Goal: Register for event/course

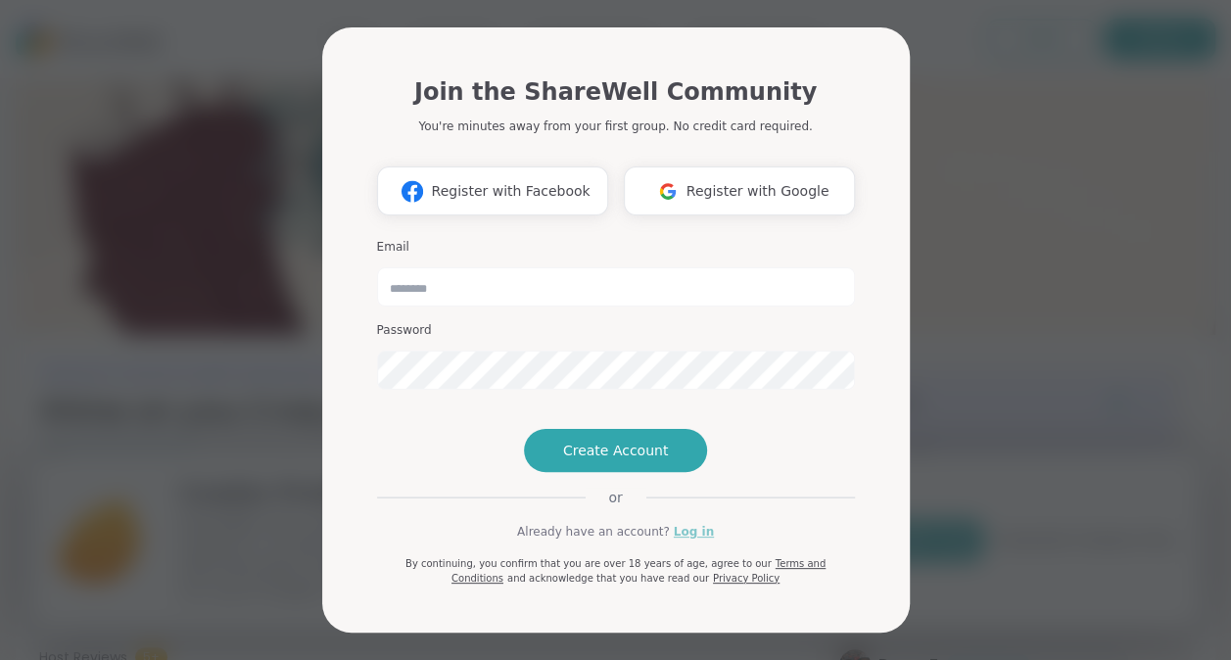
click at [679, 541] on link "Log in" at bounding box center [694, 532] width 40 height 18
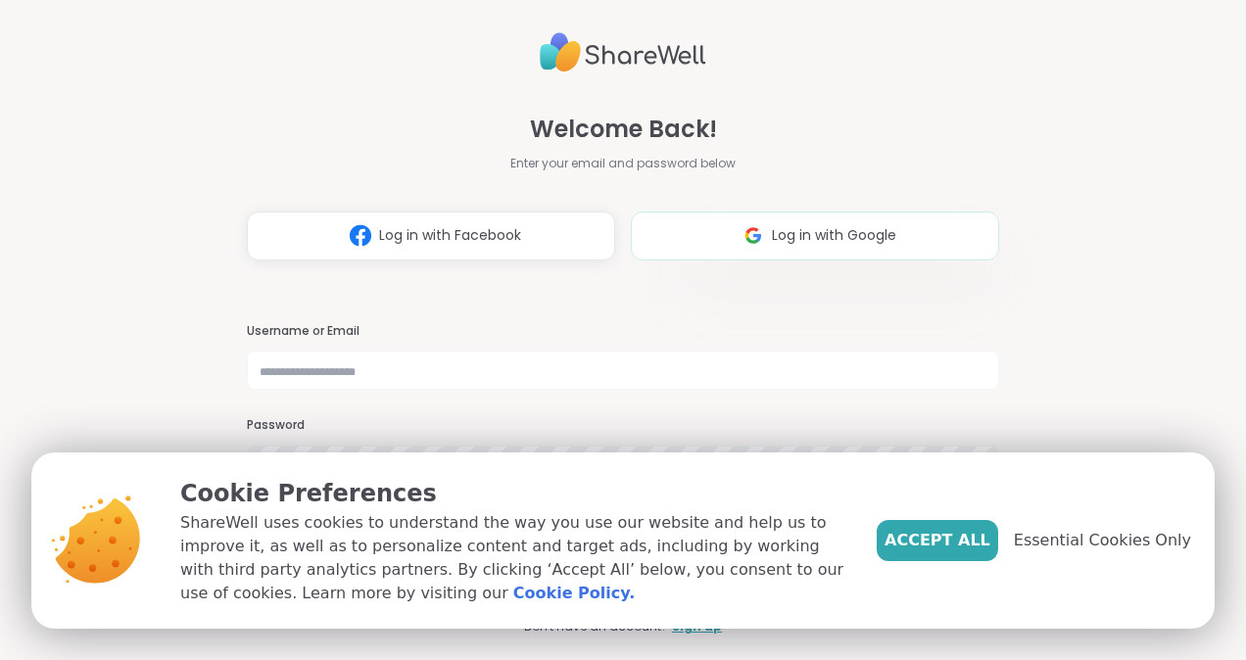
click at [711, 223] on button "Log in with Google" at bounding box center [815, 236] width 368 height 49
click at [744, 247] on img at bounding box center [752, 235] width 37 height 36
click at [963, 545] on span "Accept All" at bounding box center [937, 541] width 106 height 24
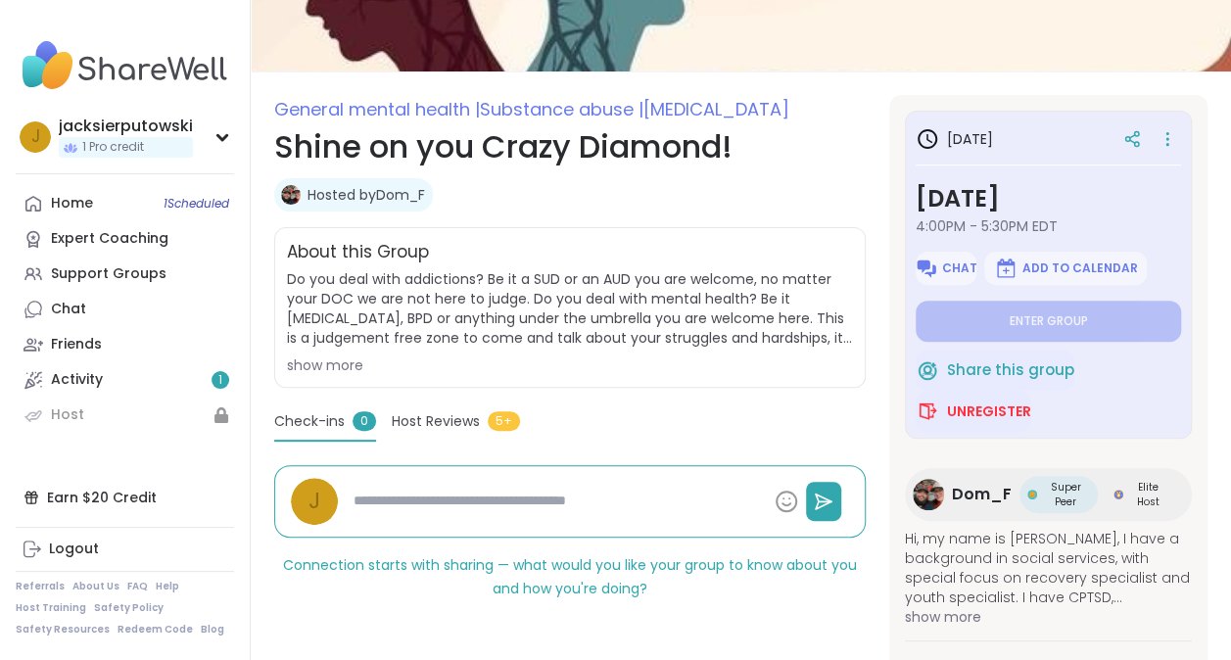
scroll to position [186, 0]
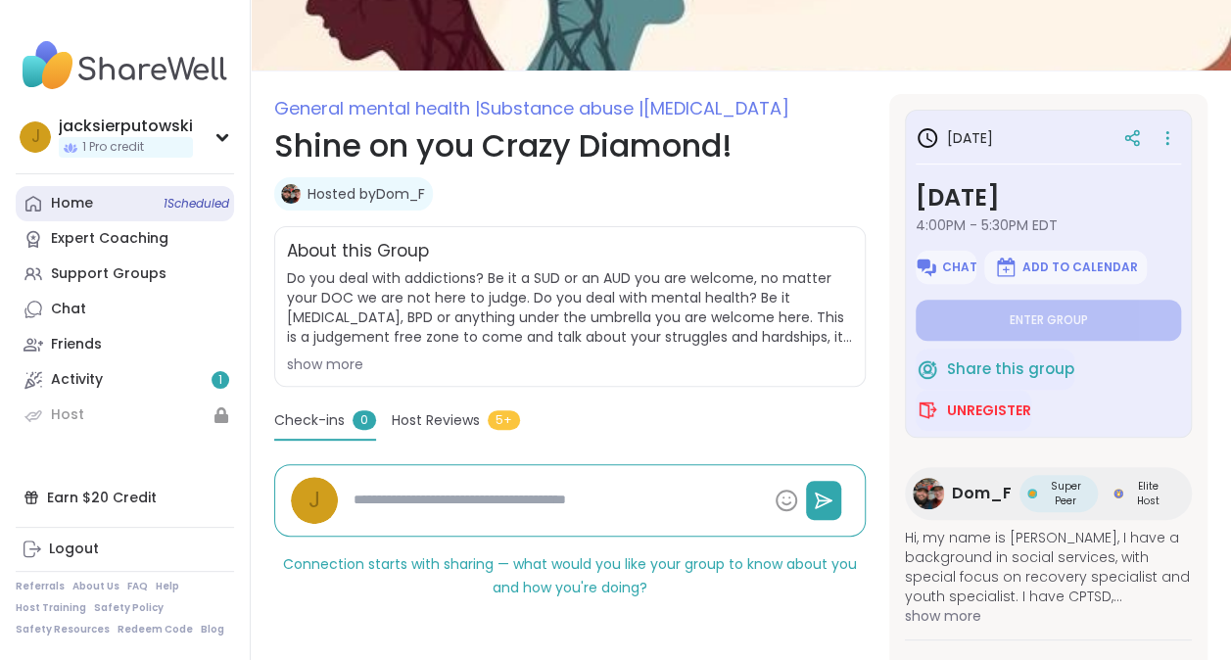
click at [112, 199] on link "Home 1 Scheduled" at bounding box center [125, 203] width 218 height 35
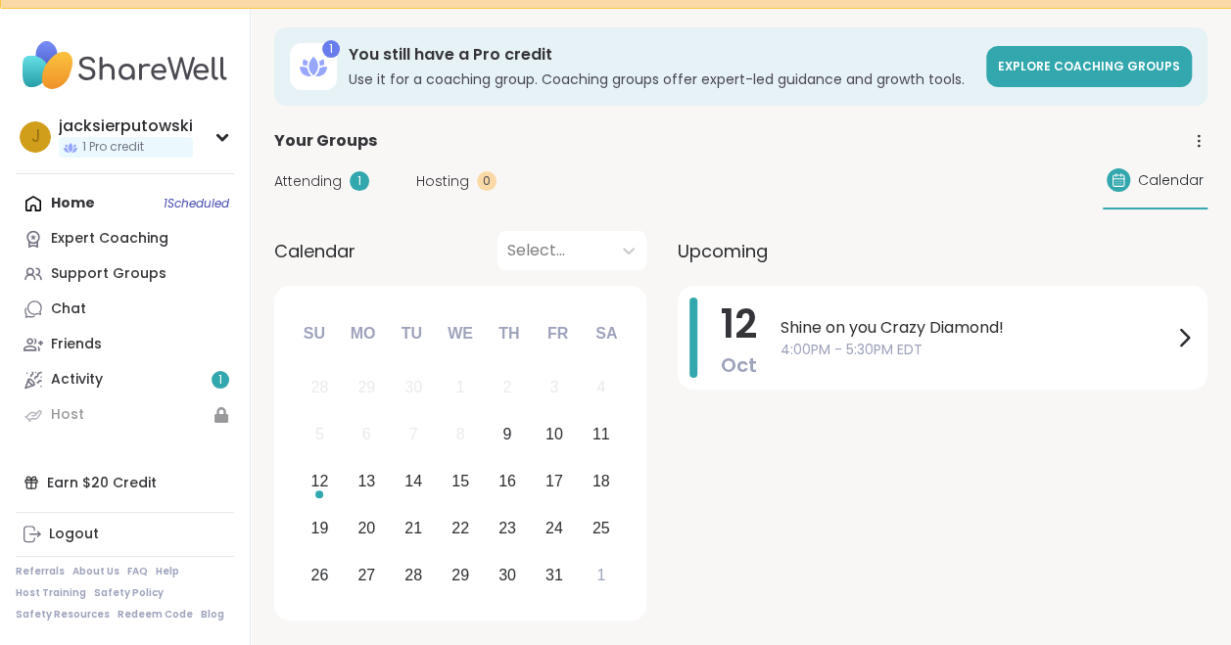
scroll to position [51, 0]
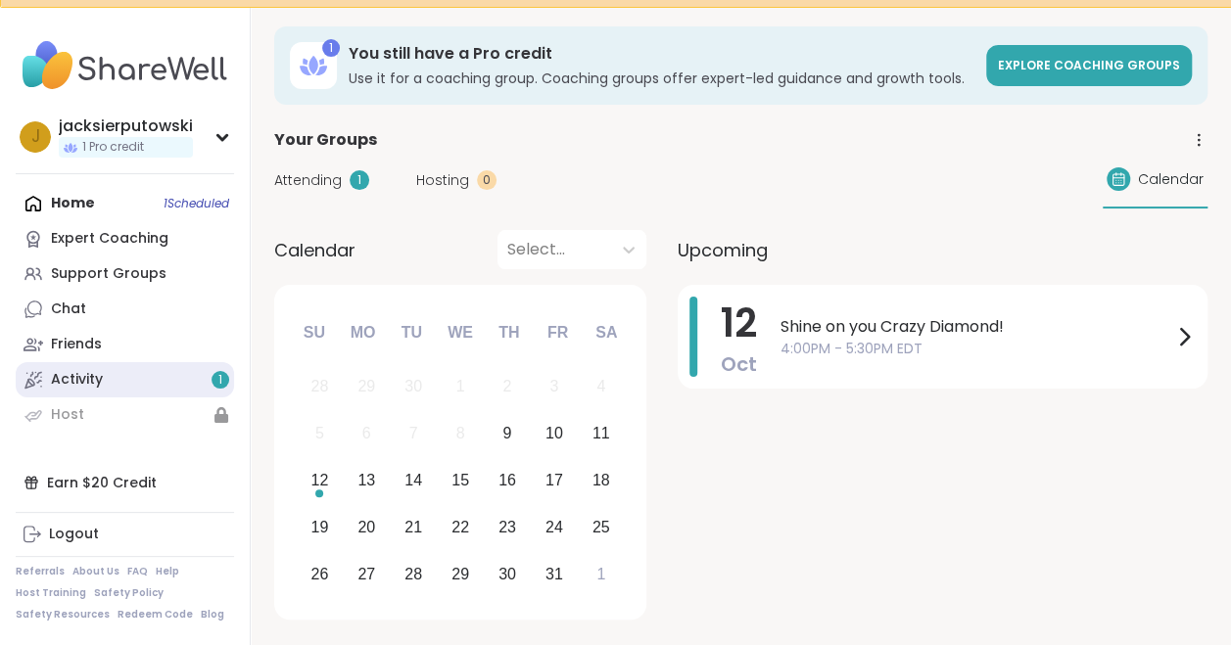
click at [110, 366] on link "Activity 1" at bounding box center [125, 379] width 218 height 35
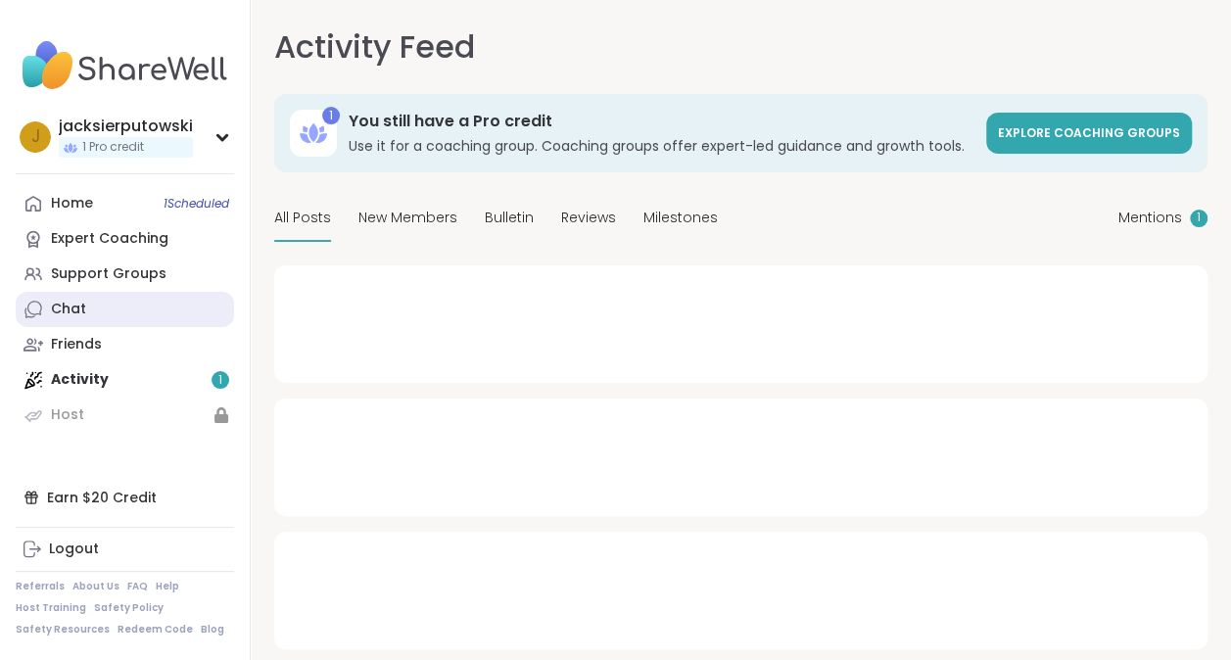
type textarea "*"
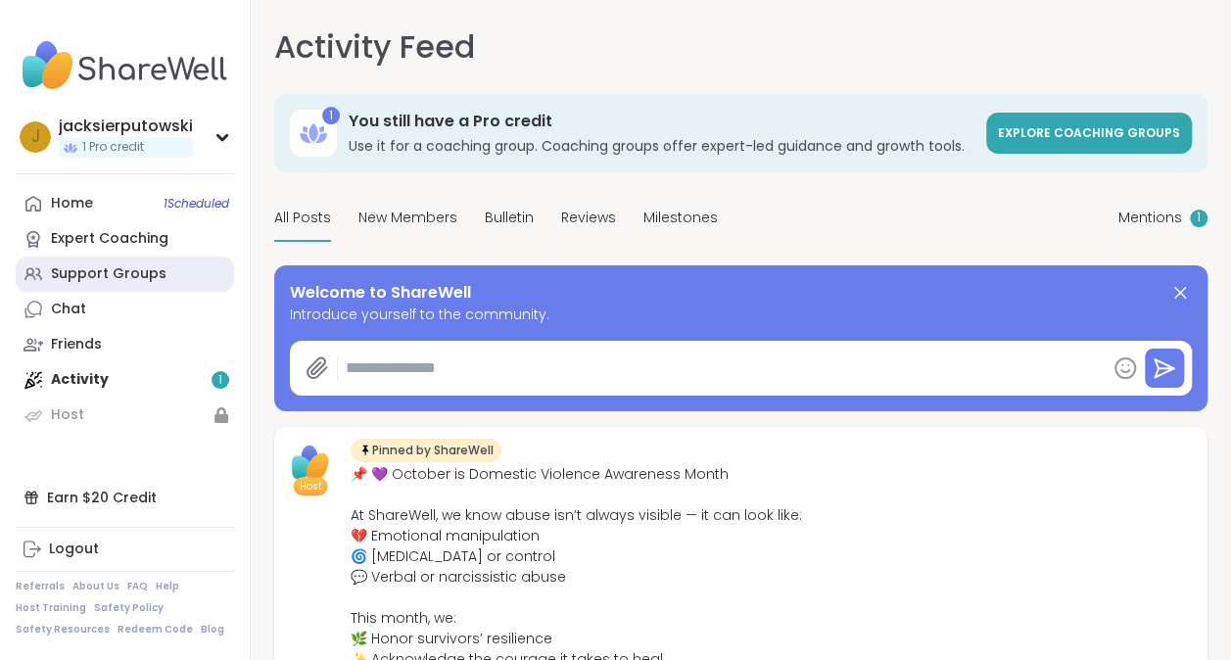
click at [143, 276] on div "Support Groups" at bounding box center [109, 274] width 116 height 20
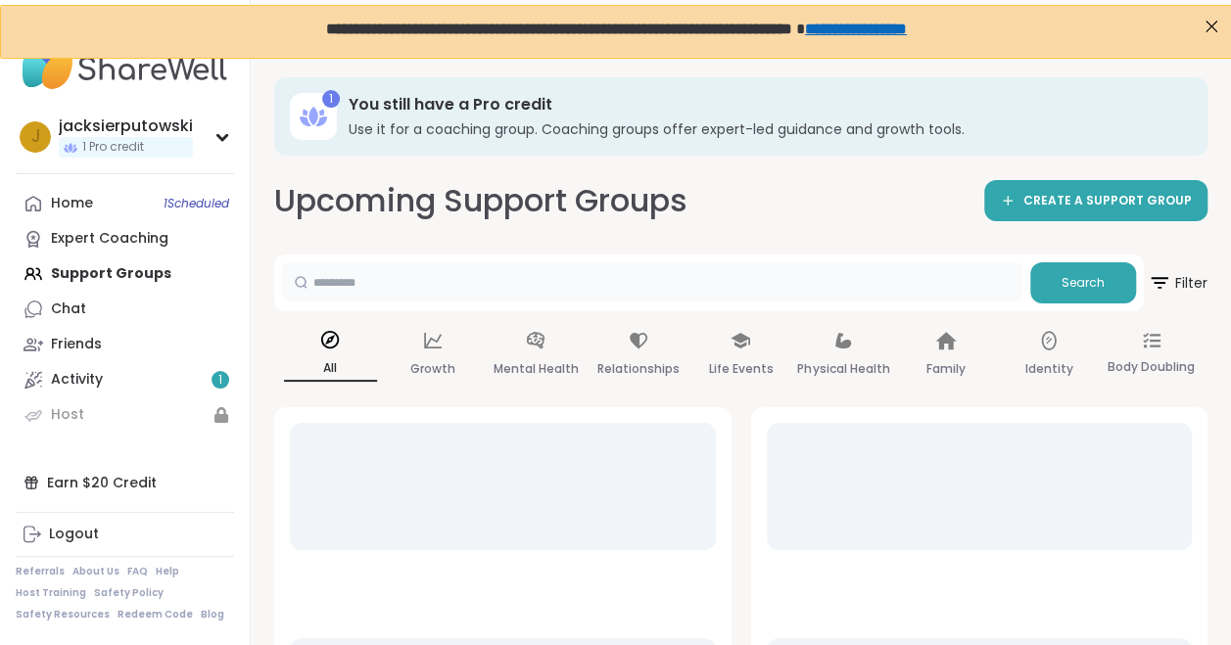
click at [599, 288] on input "text" at bounding box center [652, 281] width 740 height 39
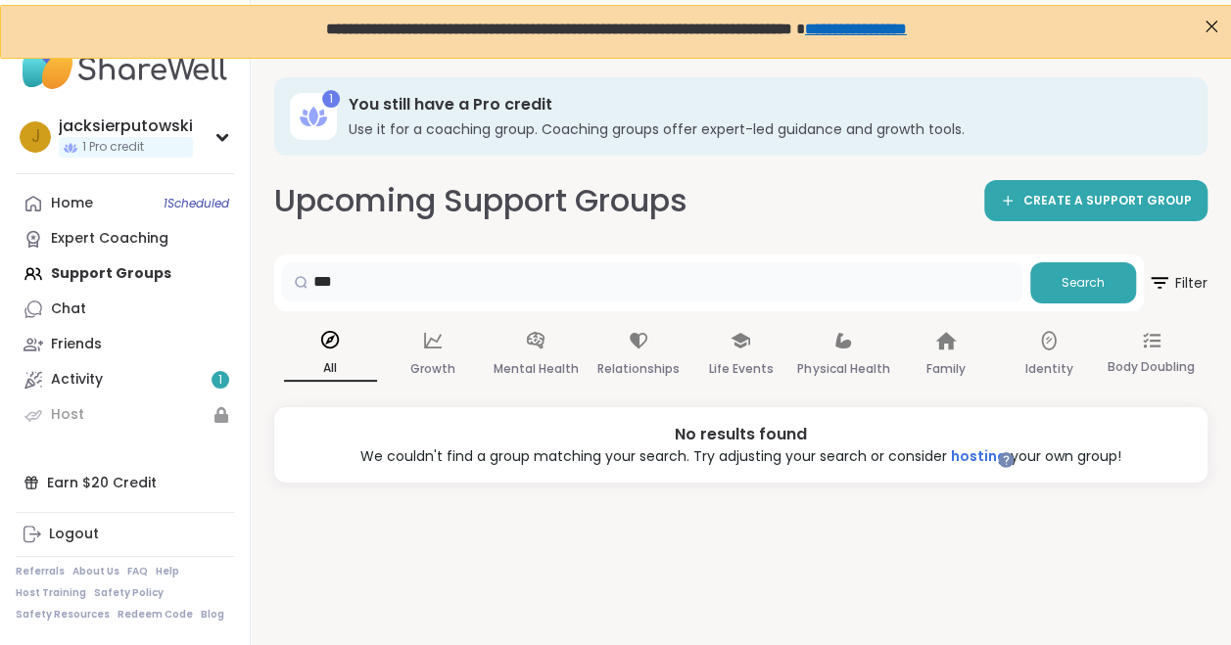
click at [521, 292] on input "***" at bounding box center [652, 281] width 740 height 39
type input "**********"
click at [525, 338] on icon at bounding box center [536, 341] width 22 height 22
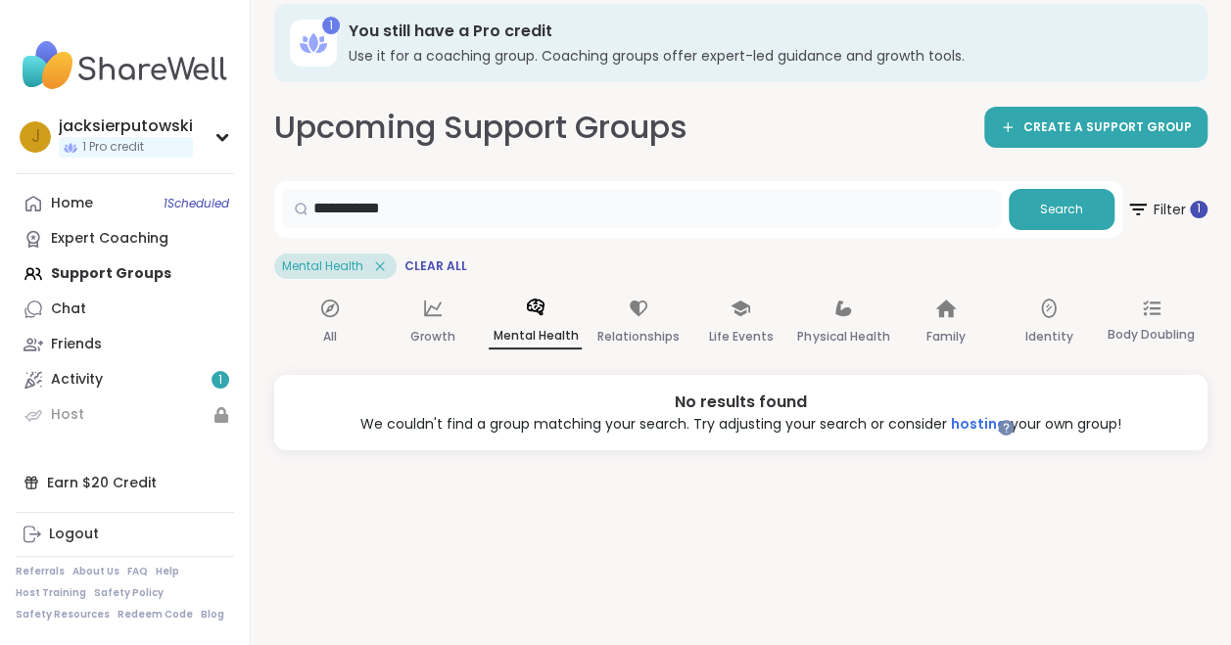
click at [378, 189] on input "**********" at bounding box center [641, 208] width 719 height 39
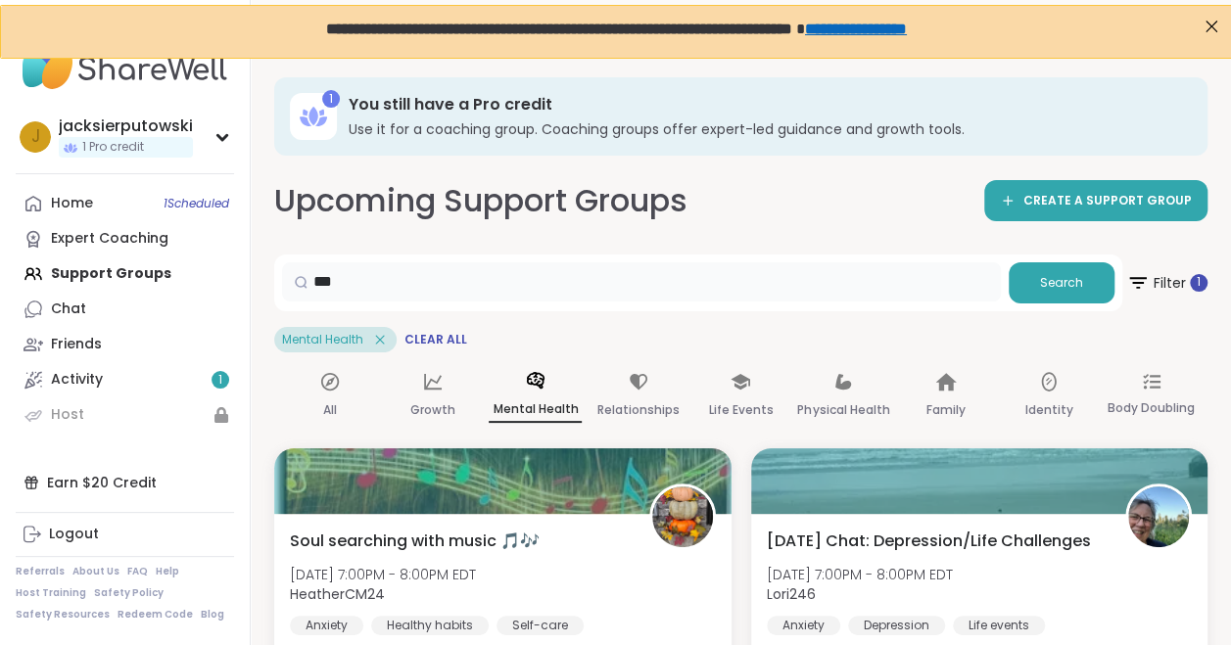
type input "***"
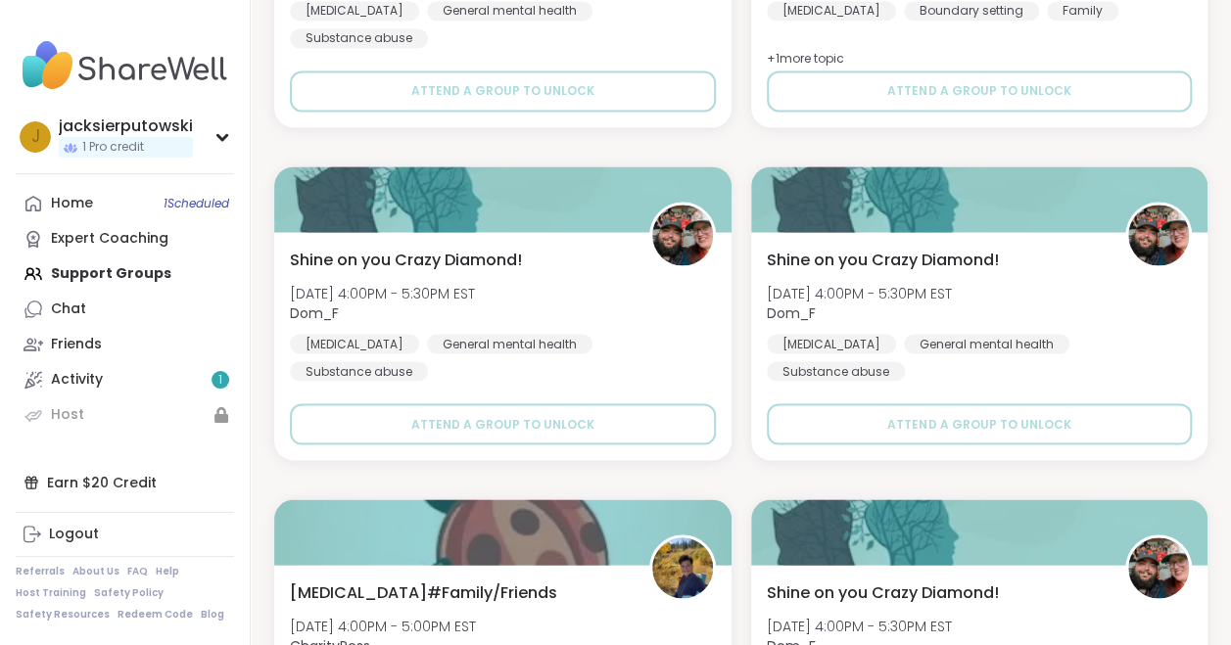
scroll to position [1780, 0]
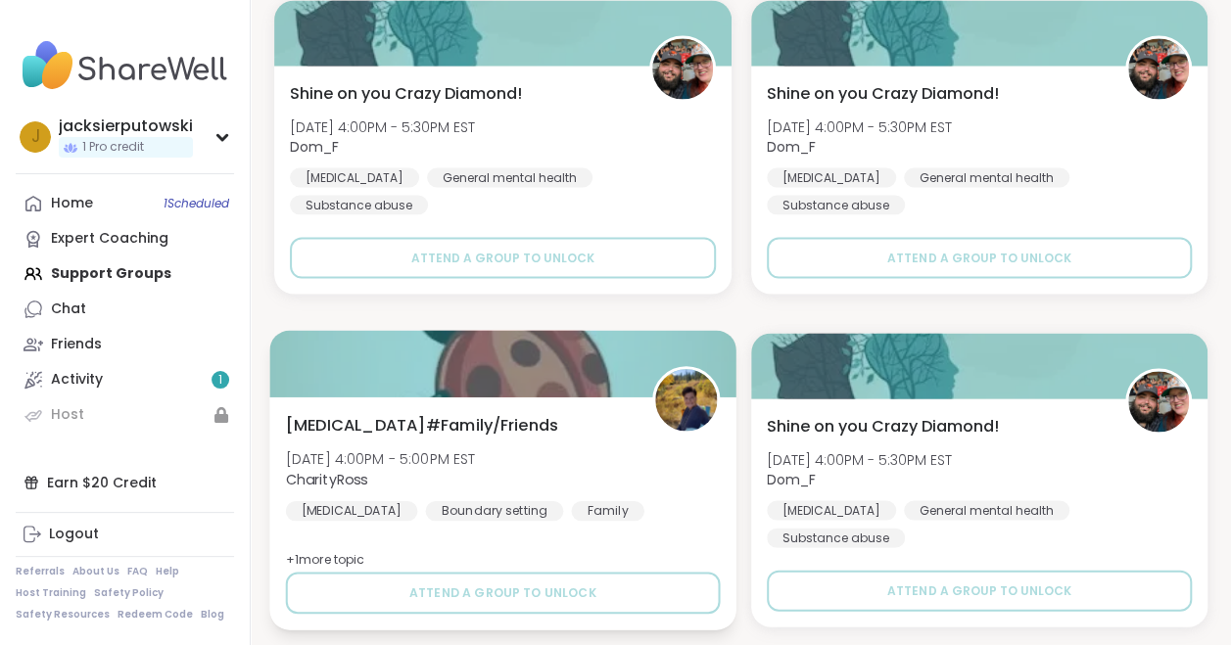
click at [372, 413] on span "[MEDICAL_DATA]#Family/Friends" at bounding box center [422, 424] width 272 height 24
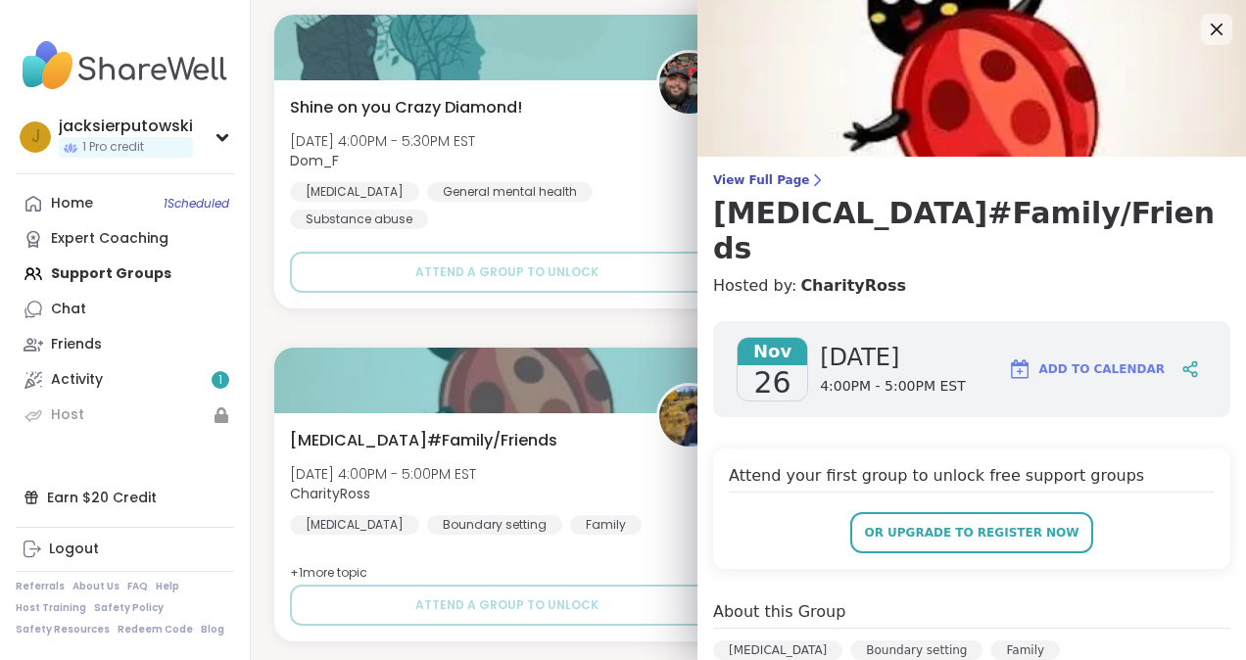
scroll to position [513, 0]
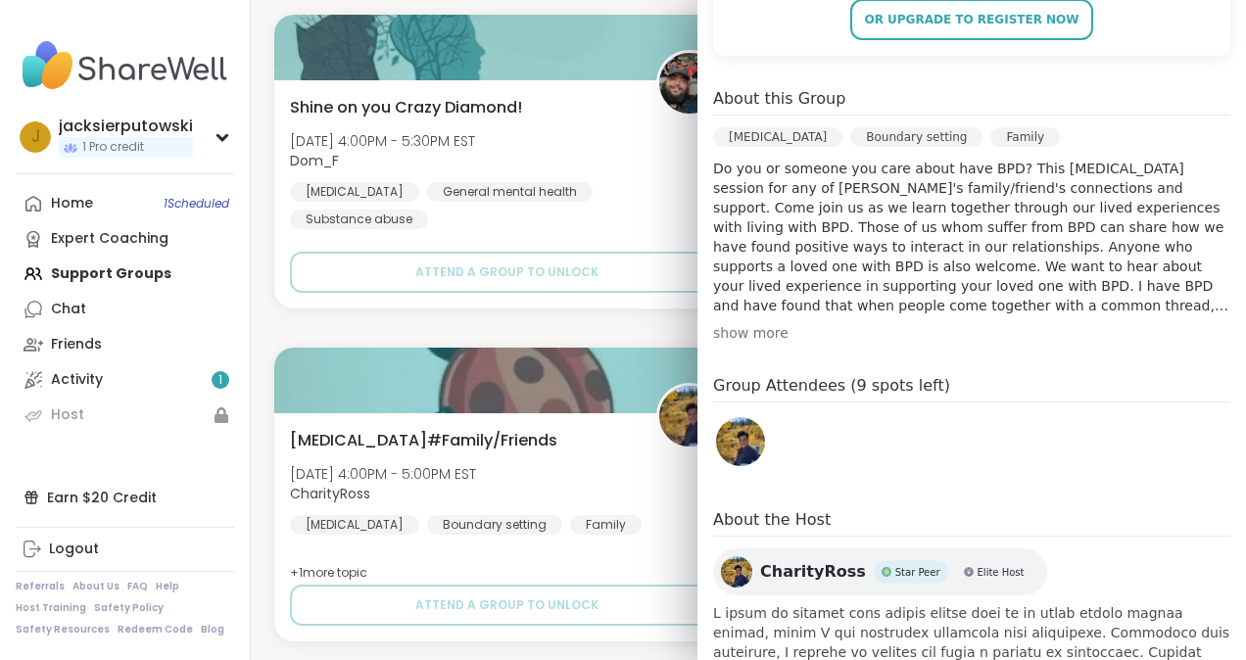
click at [748, 326] on div "show more" at bounding box center [971, 333] width 517 height 20
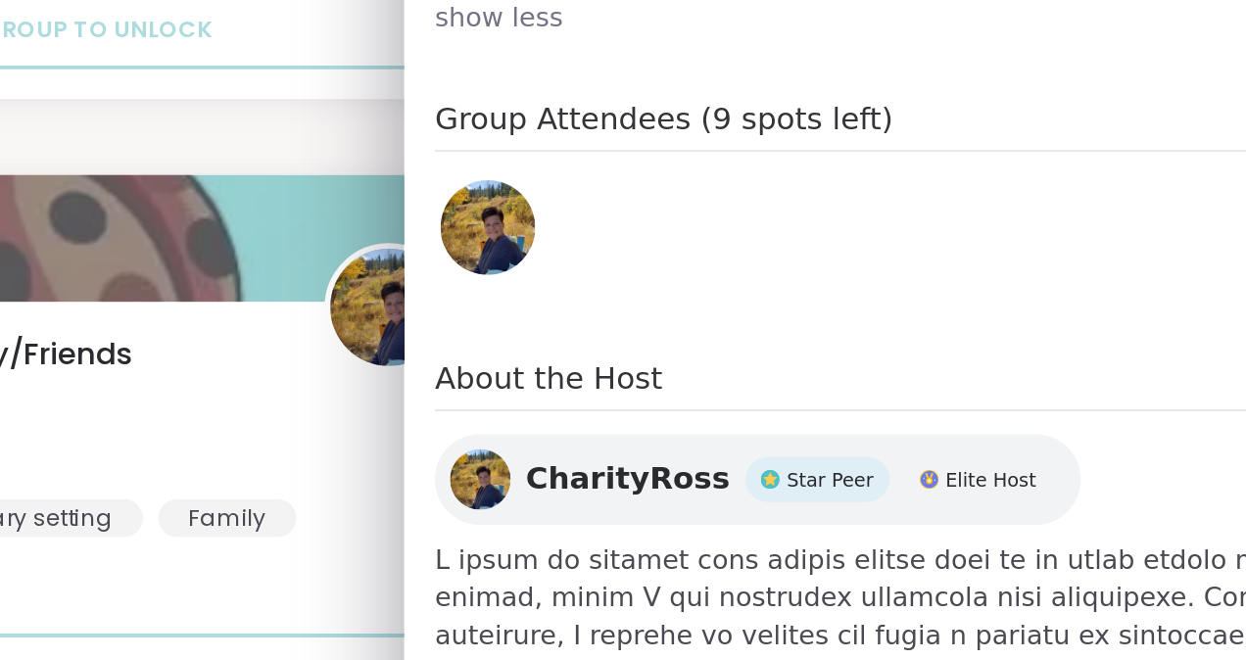
scroll to position [1766, 0]
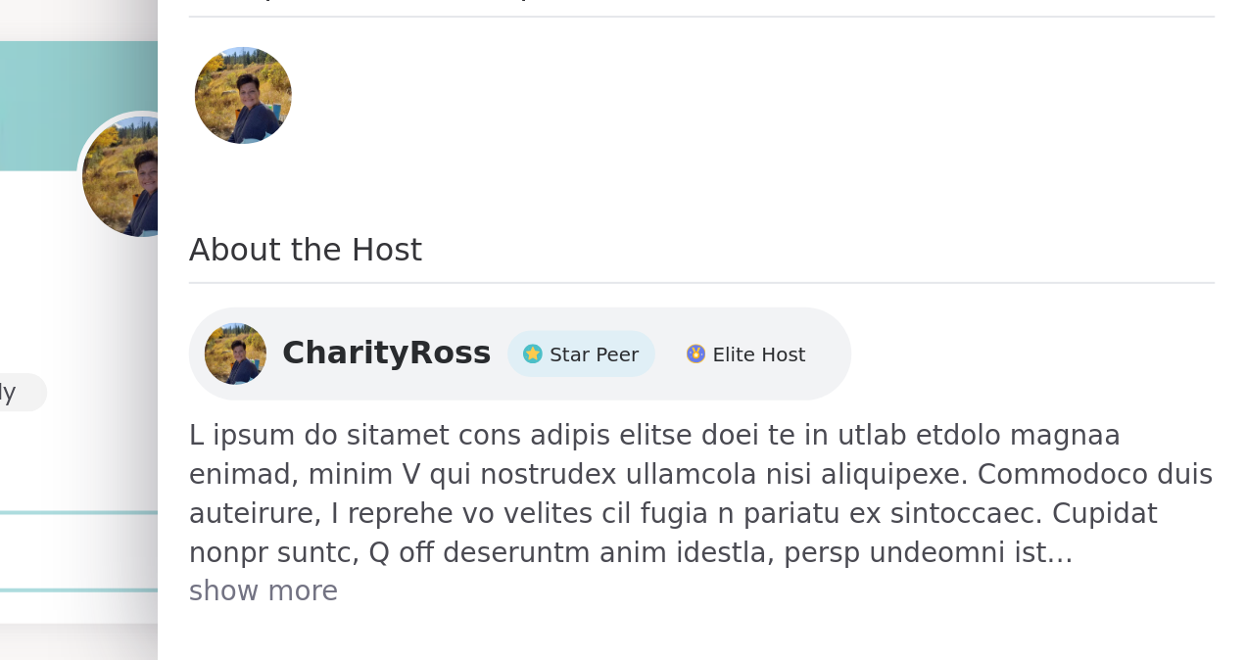
click at [738, 615] on span "show more" at bounding box center [971, 625] width 517 height 20
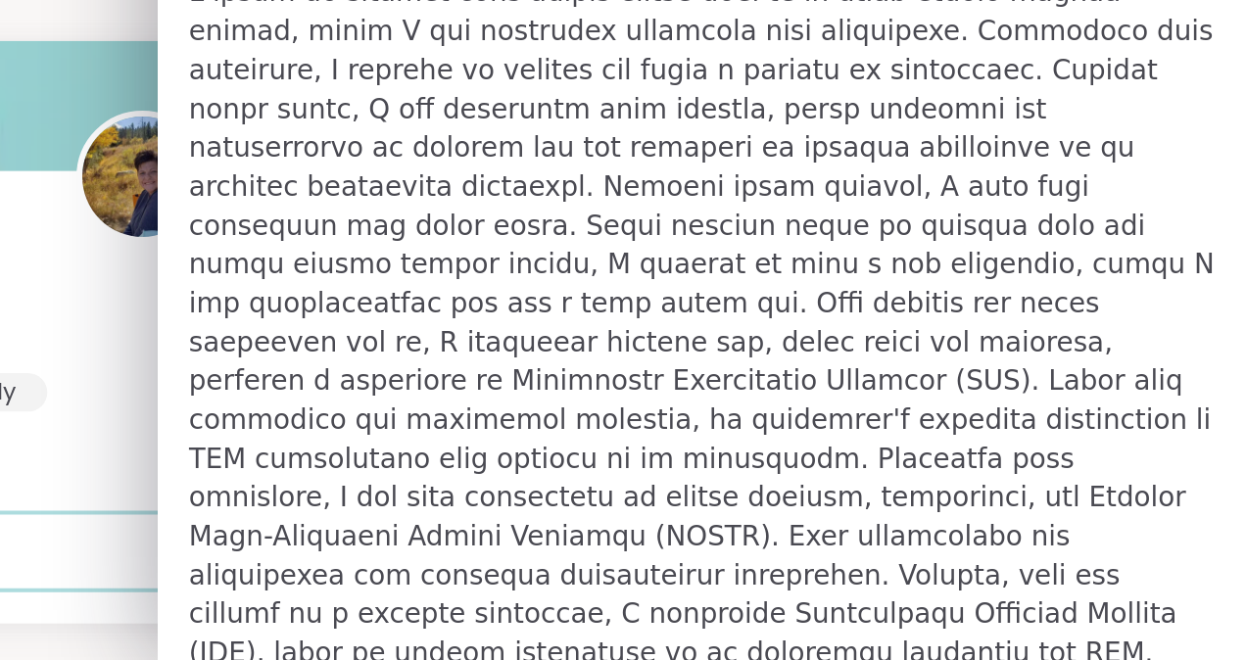
scroll to position [874, 0]
